Goal: Task Accomplishment & Management: Use online tool/utility

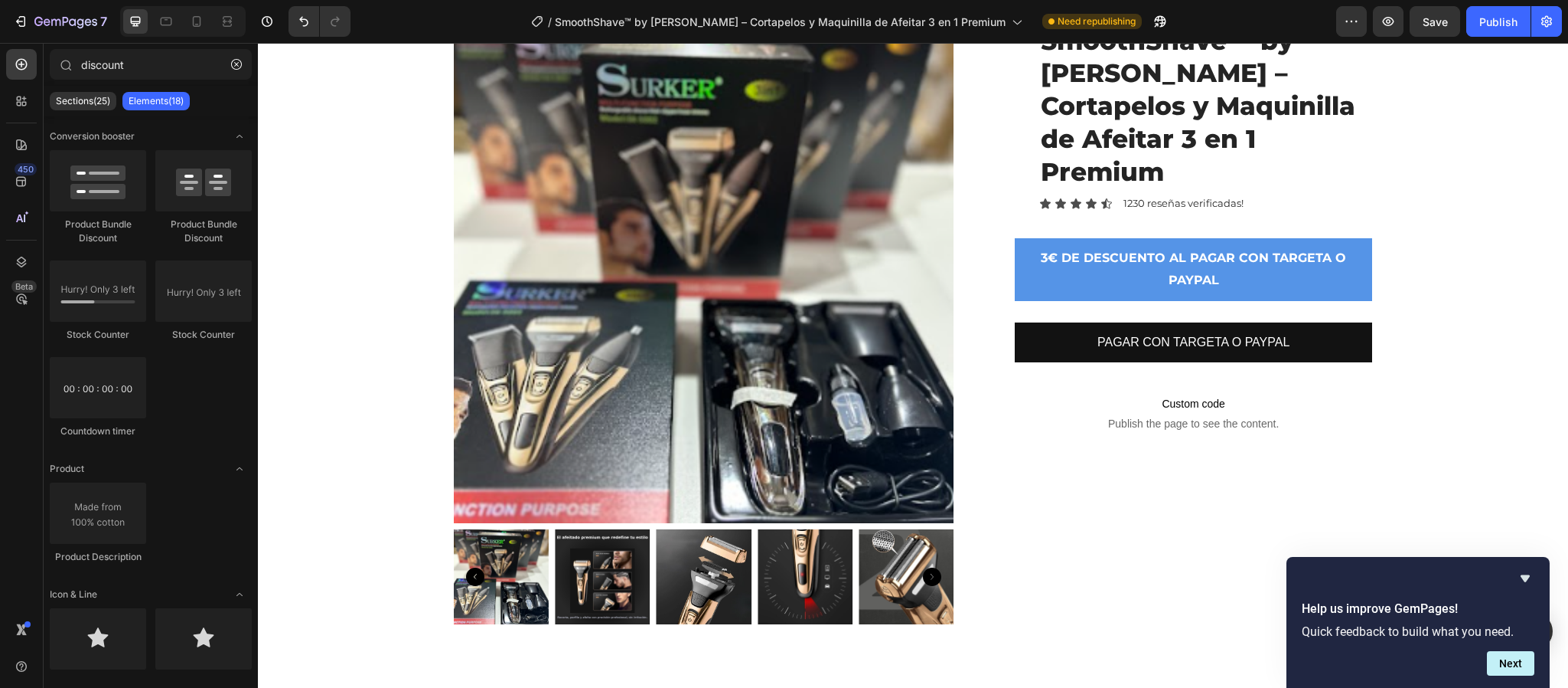
scroll to position [854, 0]
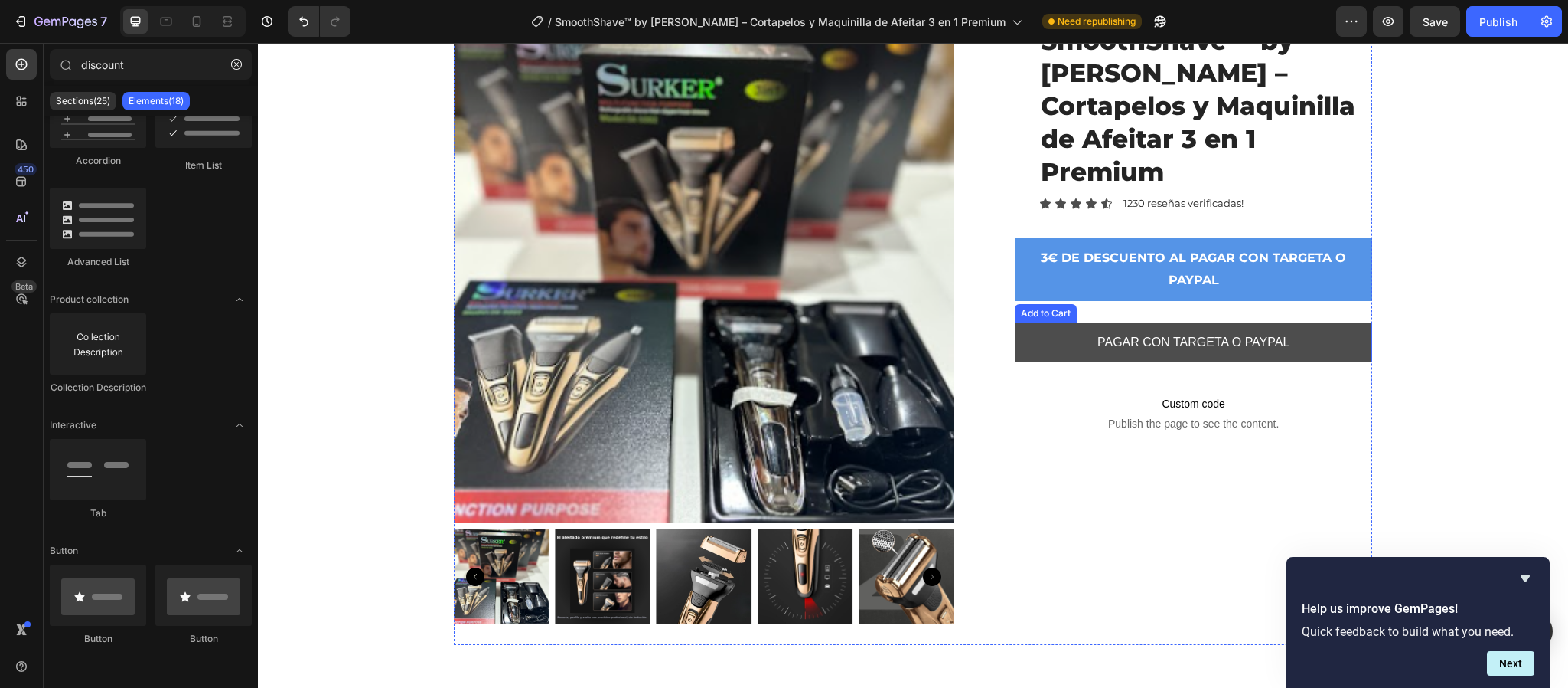
click at [1042, 322] on button "PAGAR CON TARGETA O PAYPAL" at bounding box center [1194, 343] width 358 height 41
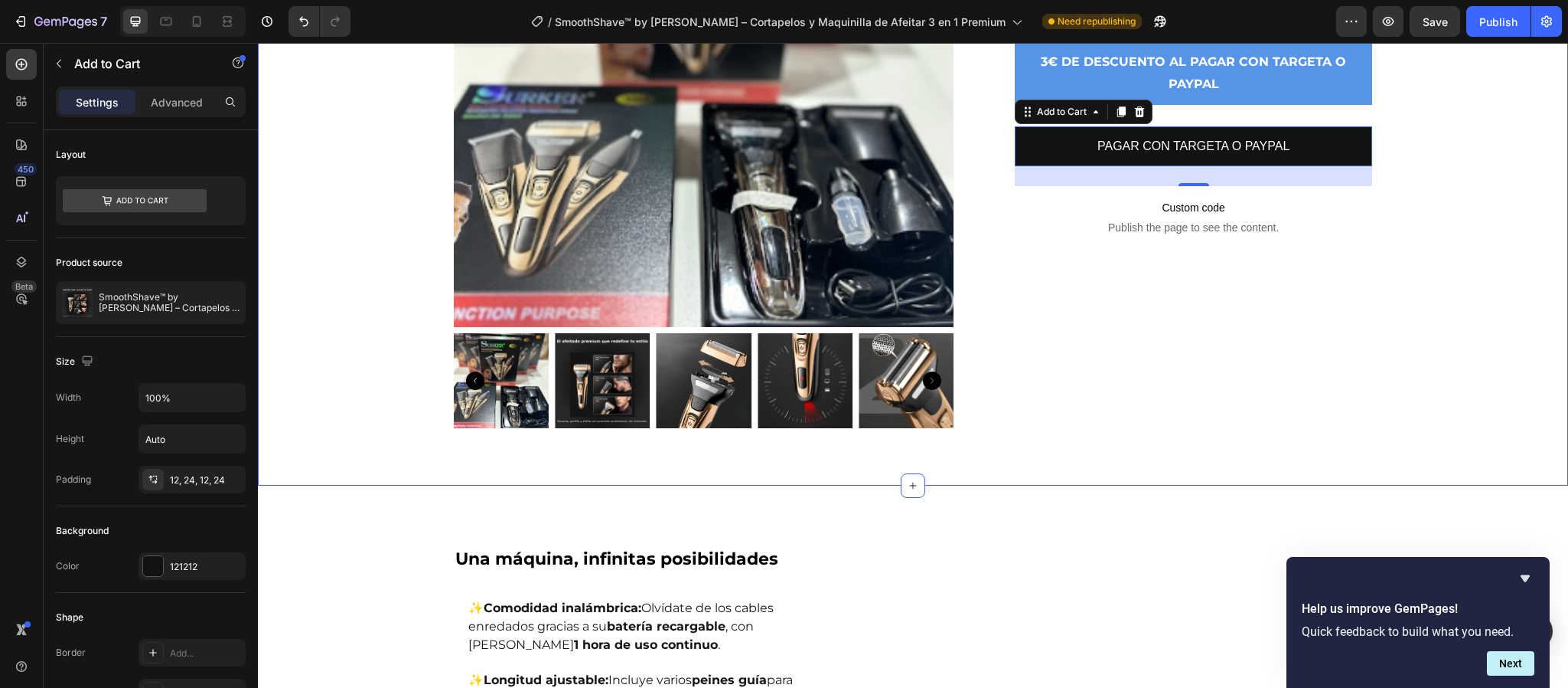
scroll to position [459, 0]
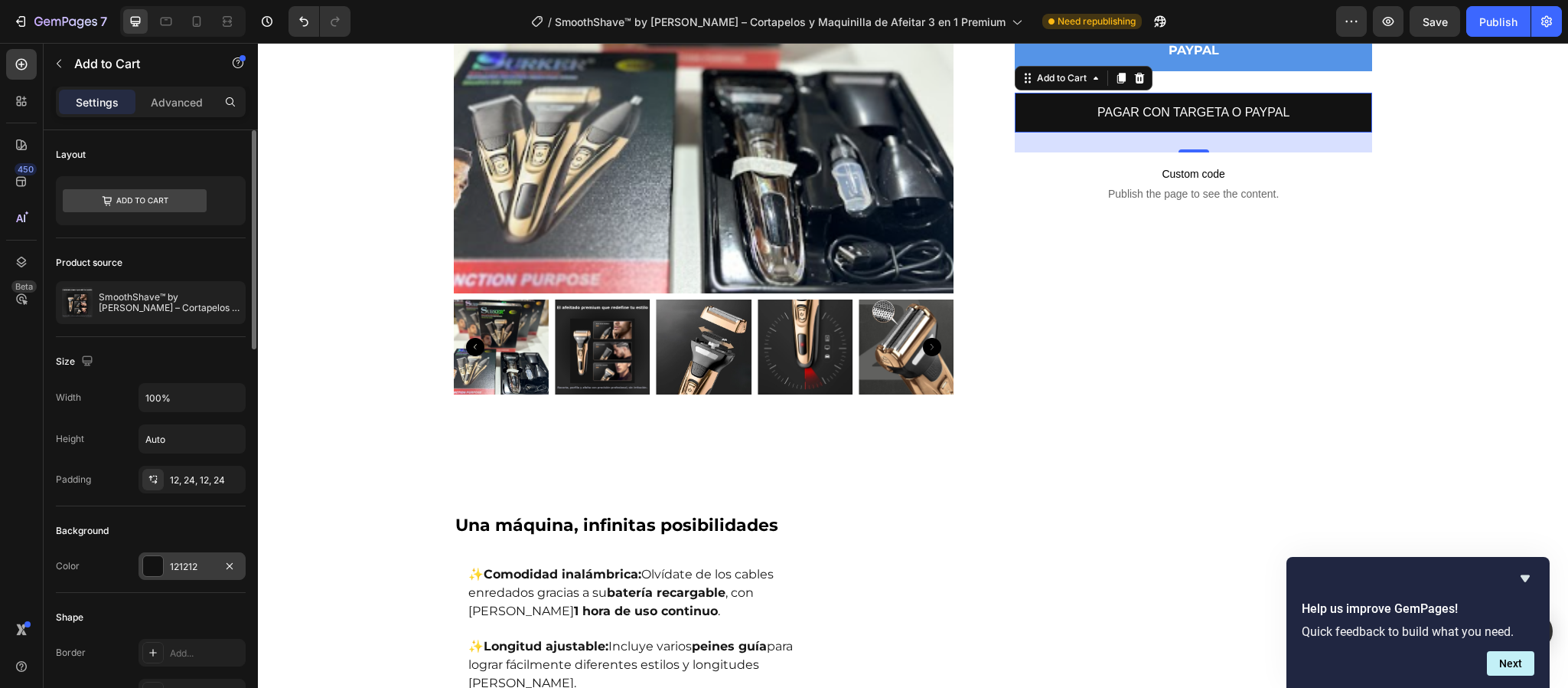
click at [146, 558] on div at bounding box center [153, 566] width 21 height 21
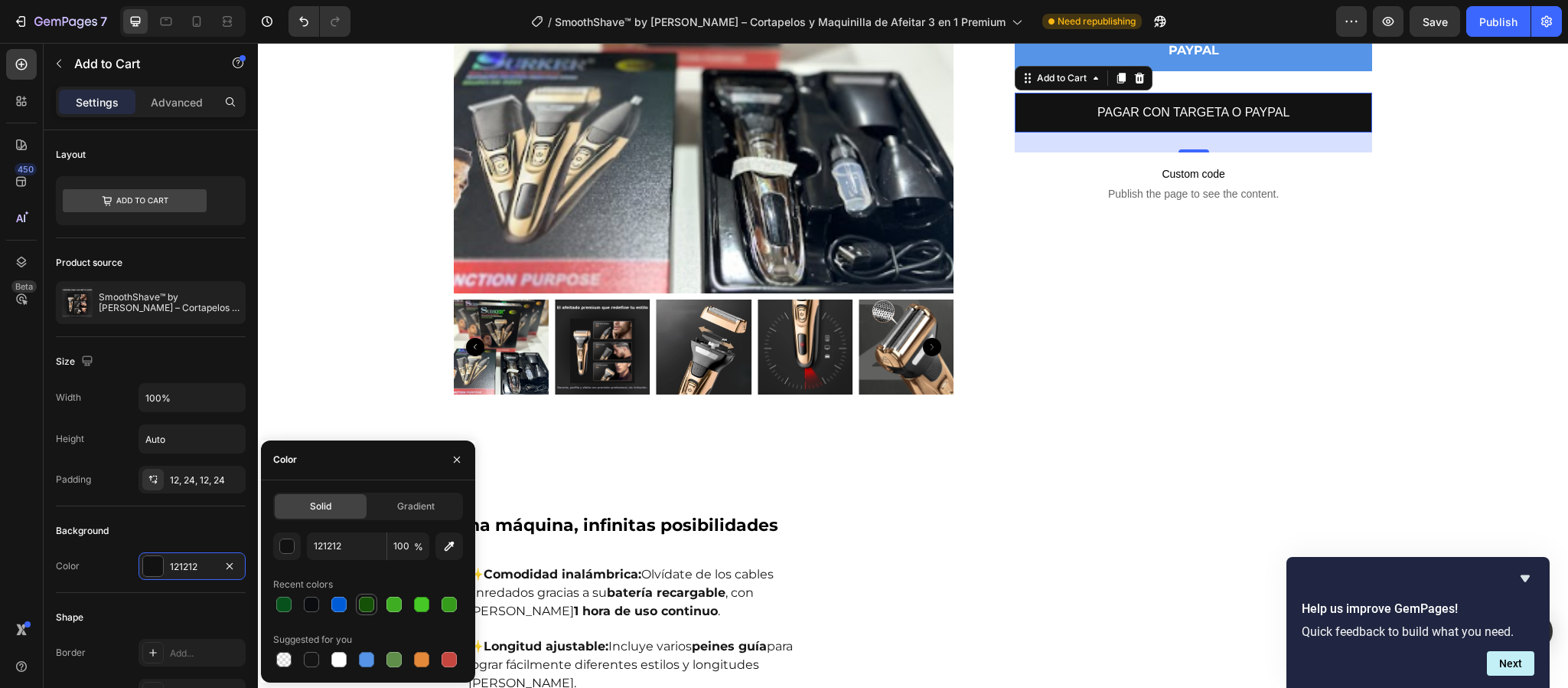
click at [373, 605] on div at bounding box center [366, 603] width 15 height 15
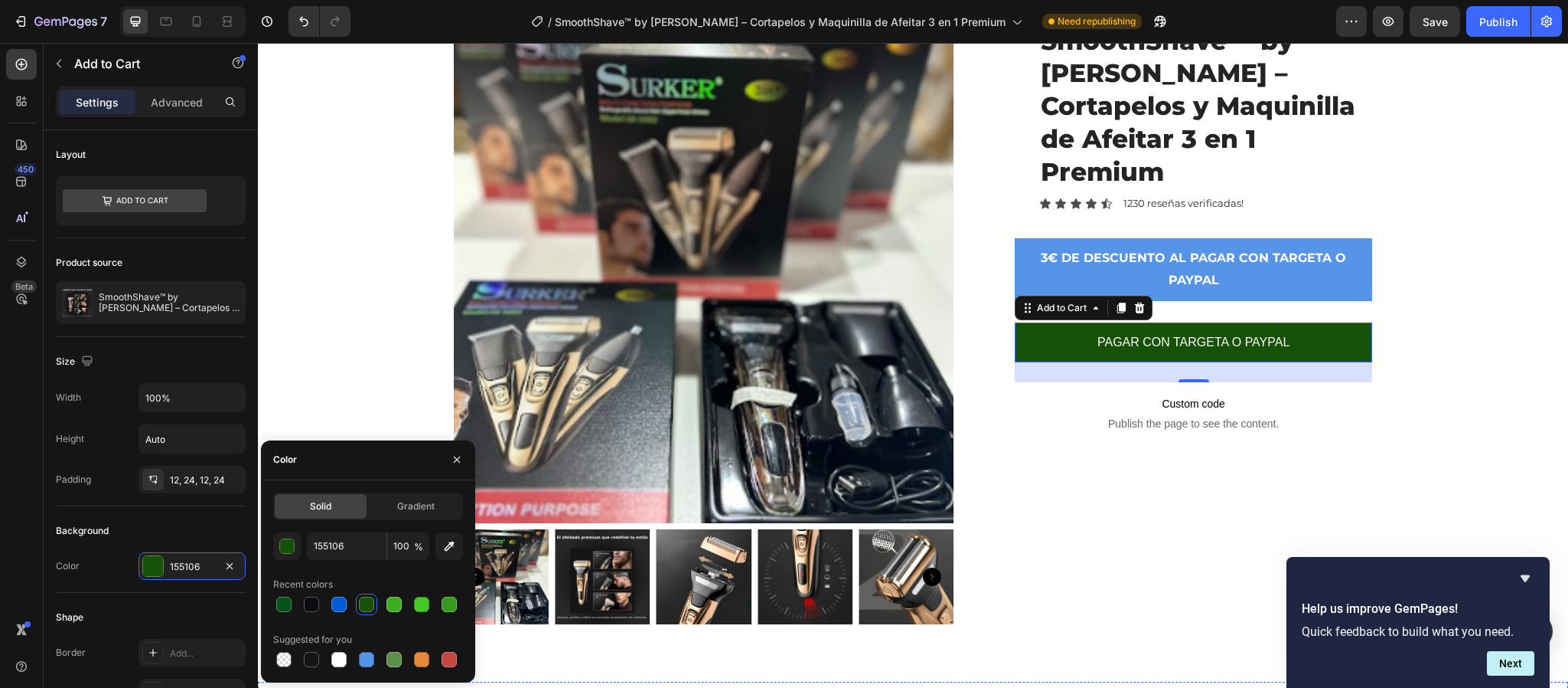
scroll to position [344, 0]
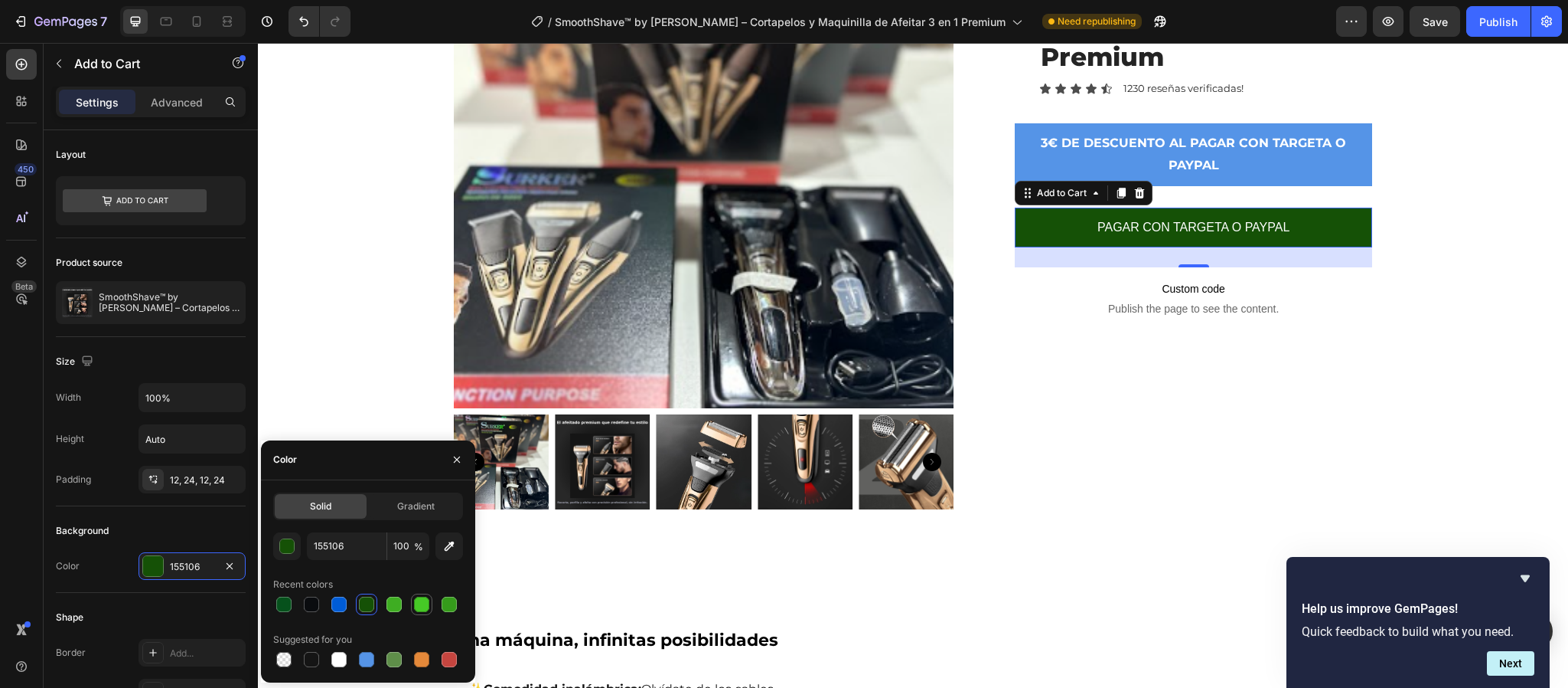
click at [423, 609] on div at bounding box center [422, 603] width 15 height 15
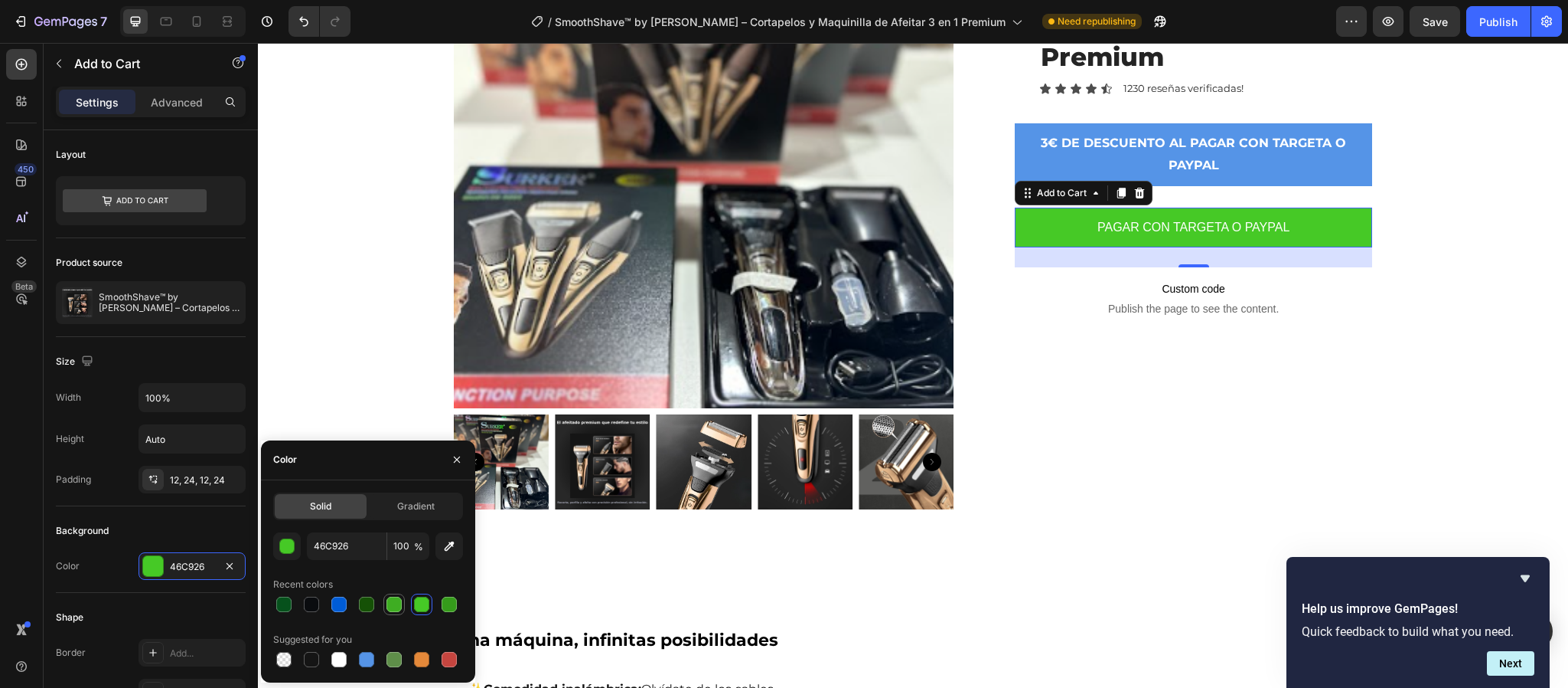
click at [398, 605] on div at bounding box center [394, 603] width 15 height 15
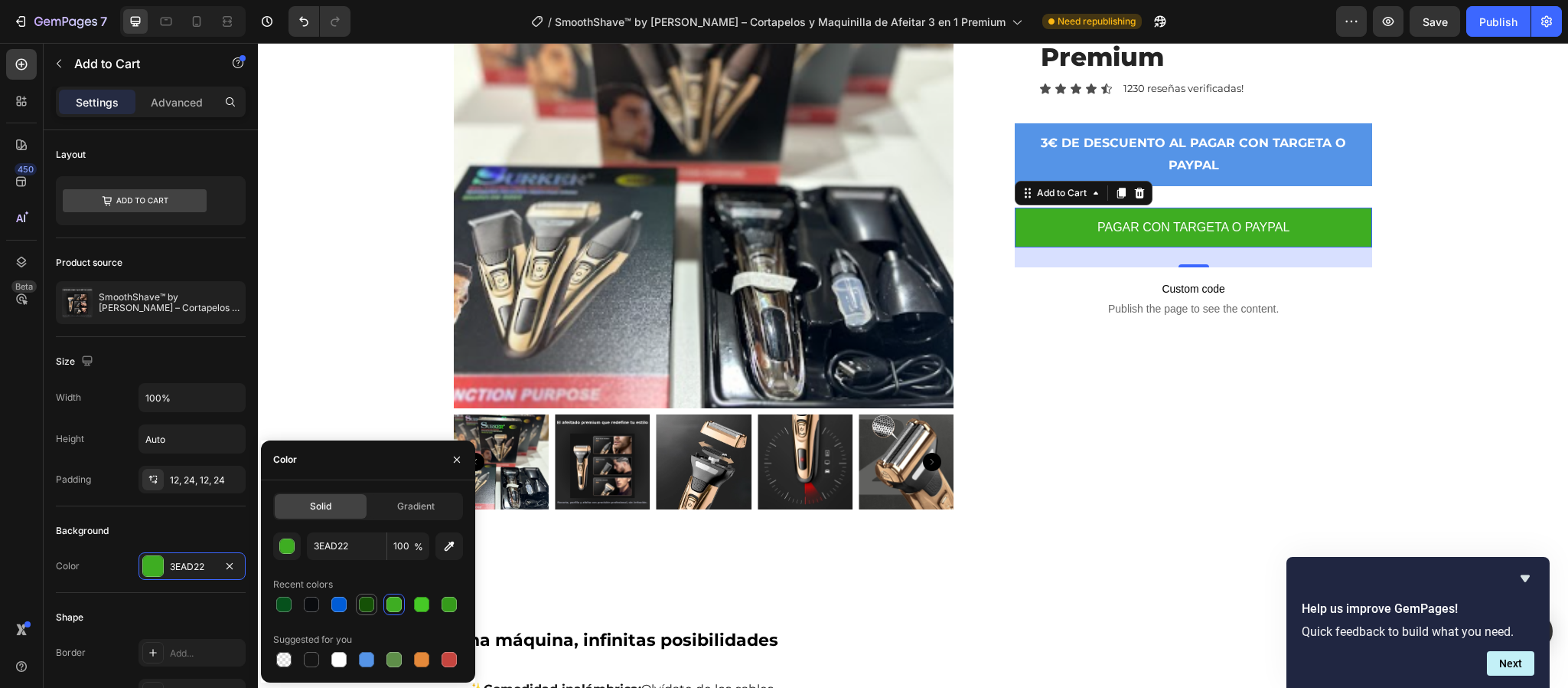
click at [363, 607] on div at bounding box center [366, 603] width 15 height 15
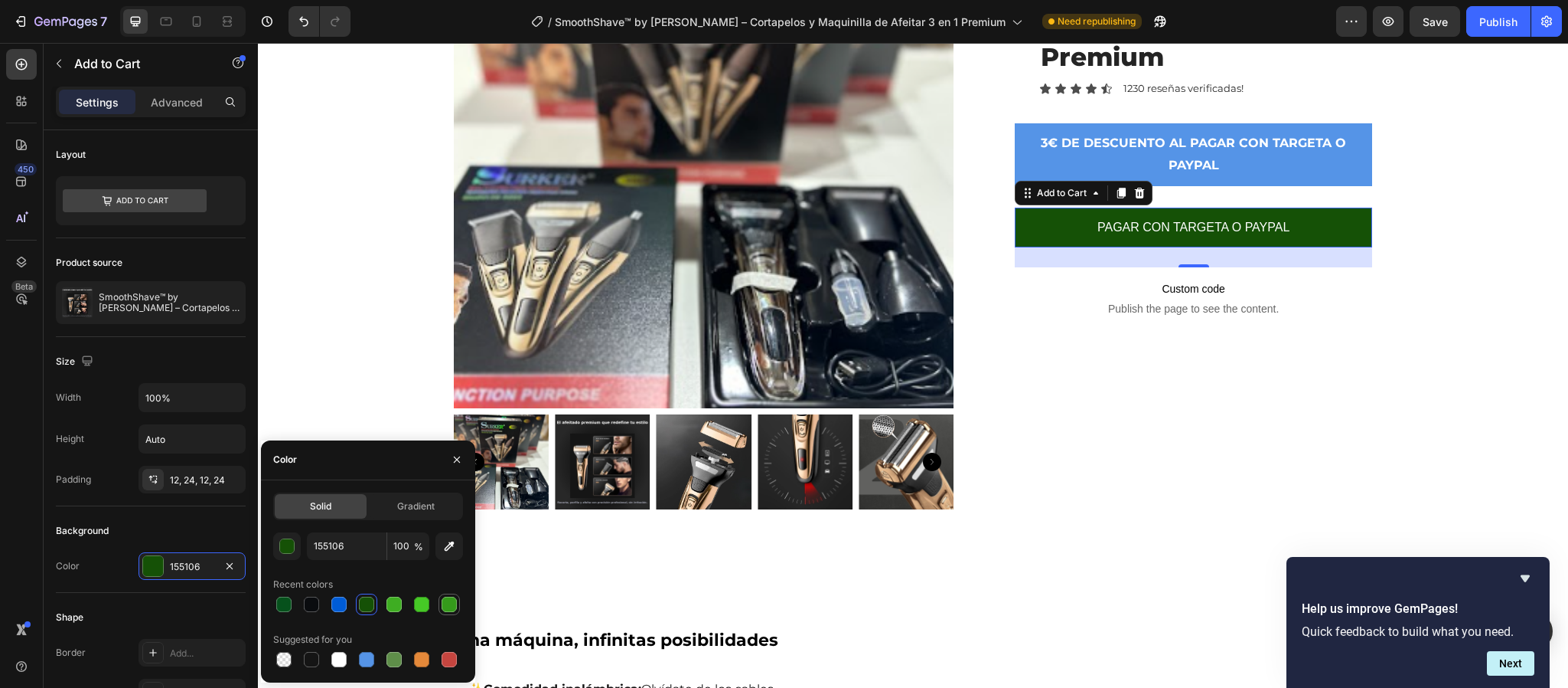
click at [448, 607] on div at bounding box center [449, 603] width 15 height 15
type input "359B1B"
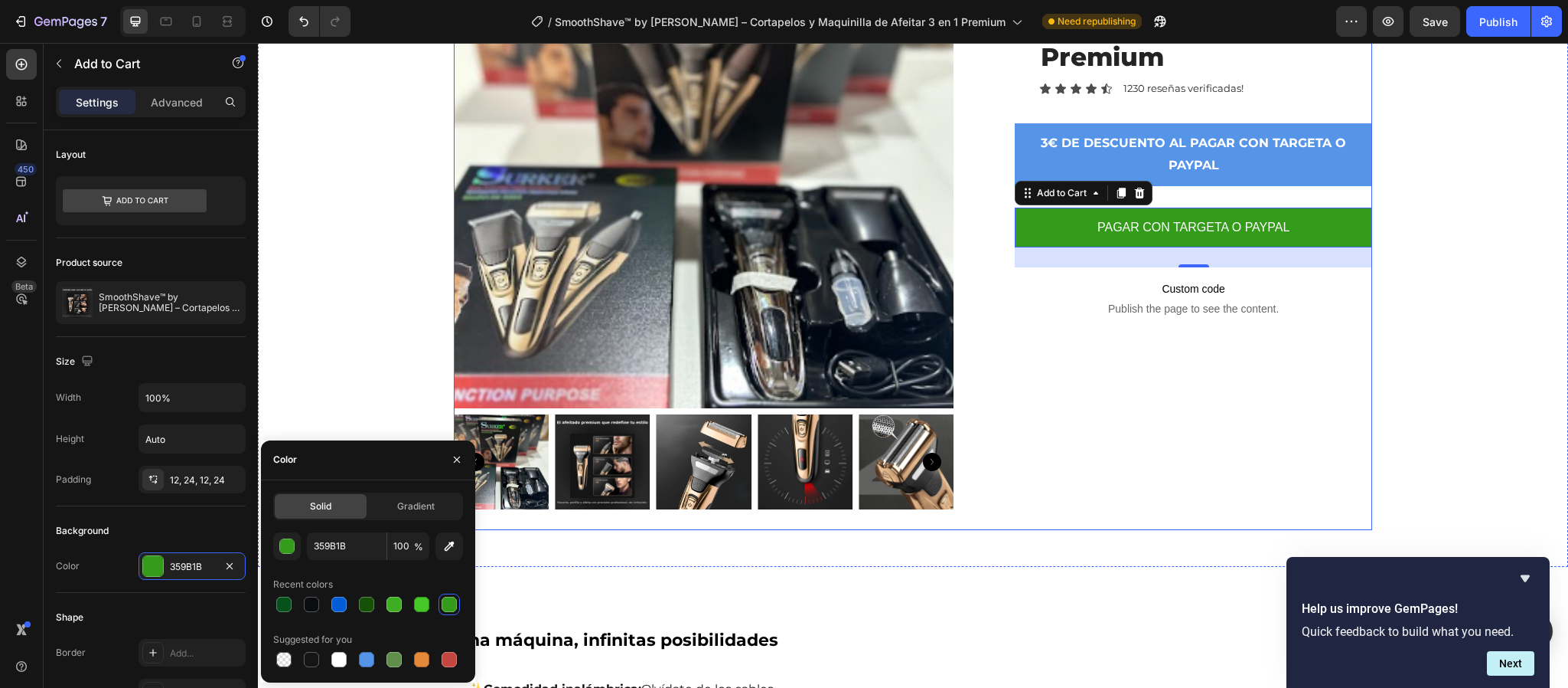
click at [1052, 304] on div "SmoothShave™ by [PERSON_NAME] – Cortapelos y Maquinilla de Afeitar 3 en 1 Premi…" at bounding box center [1194, 220] width 358 height 623
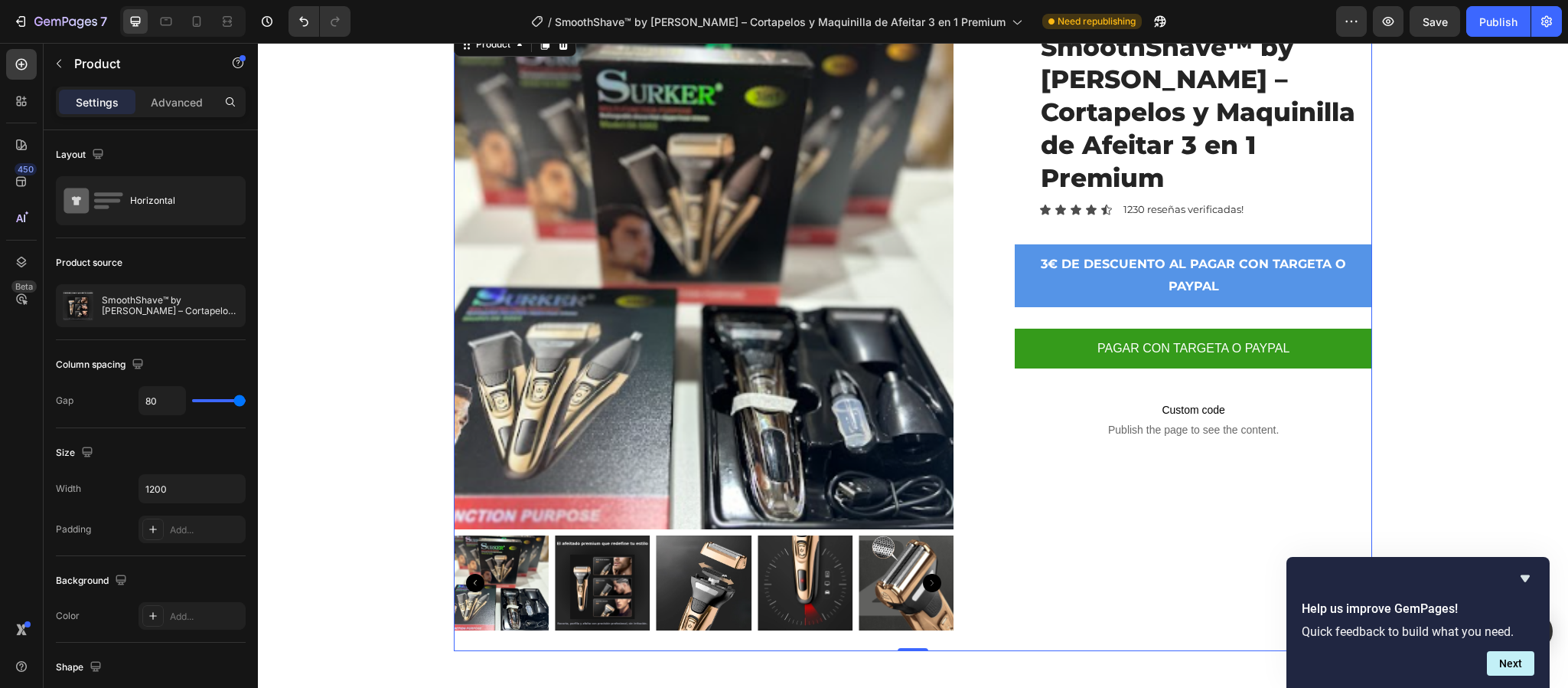
scroll to position [0, 0]
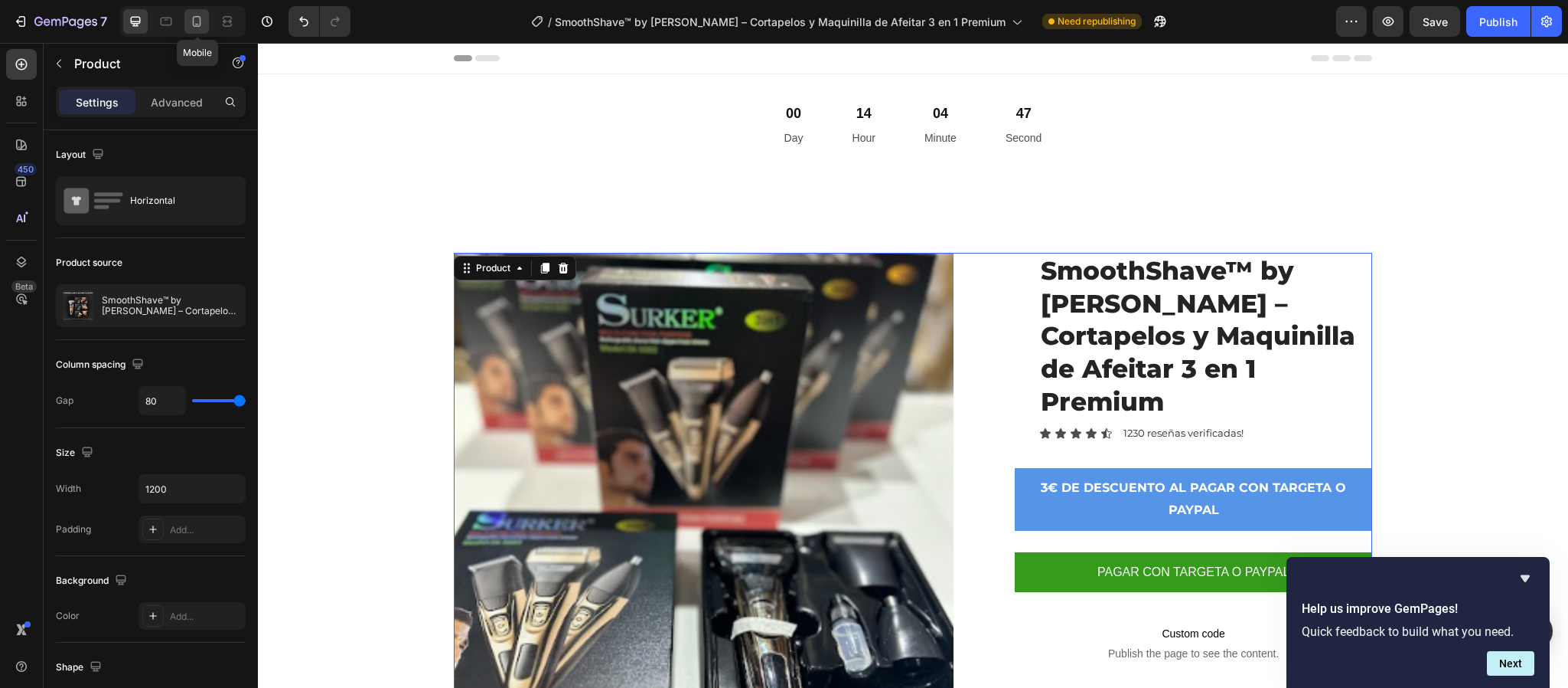
click at [198, 21] on icon at bounding box center [197, 20] width 15 height 15
type input "0"
type input "100%"
